Goal: Browse casually

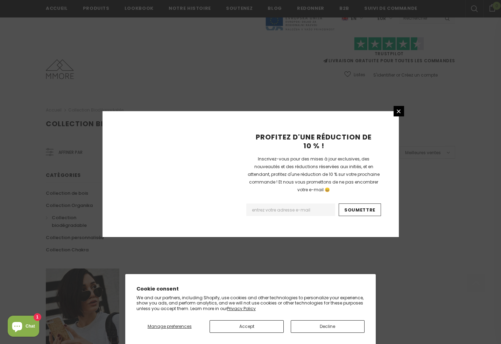
scroll to position [390, 0]
